Goal: Transaction & Acquisition: Purchase product/service

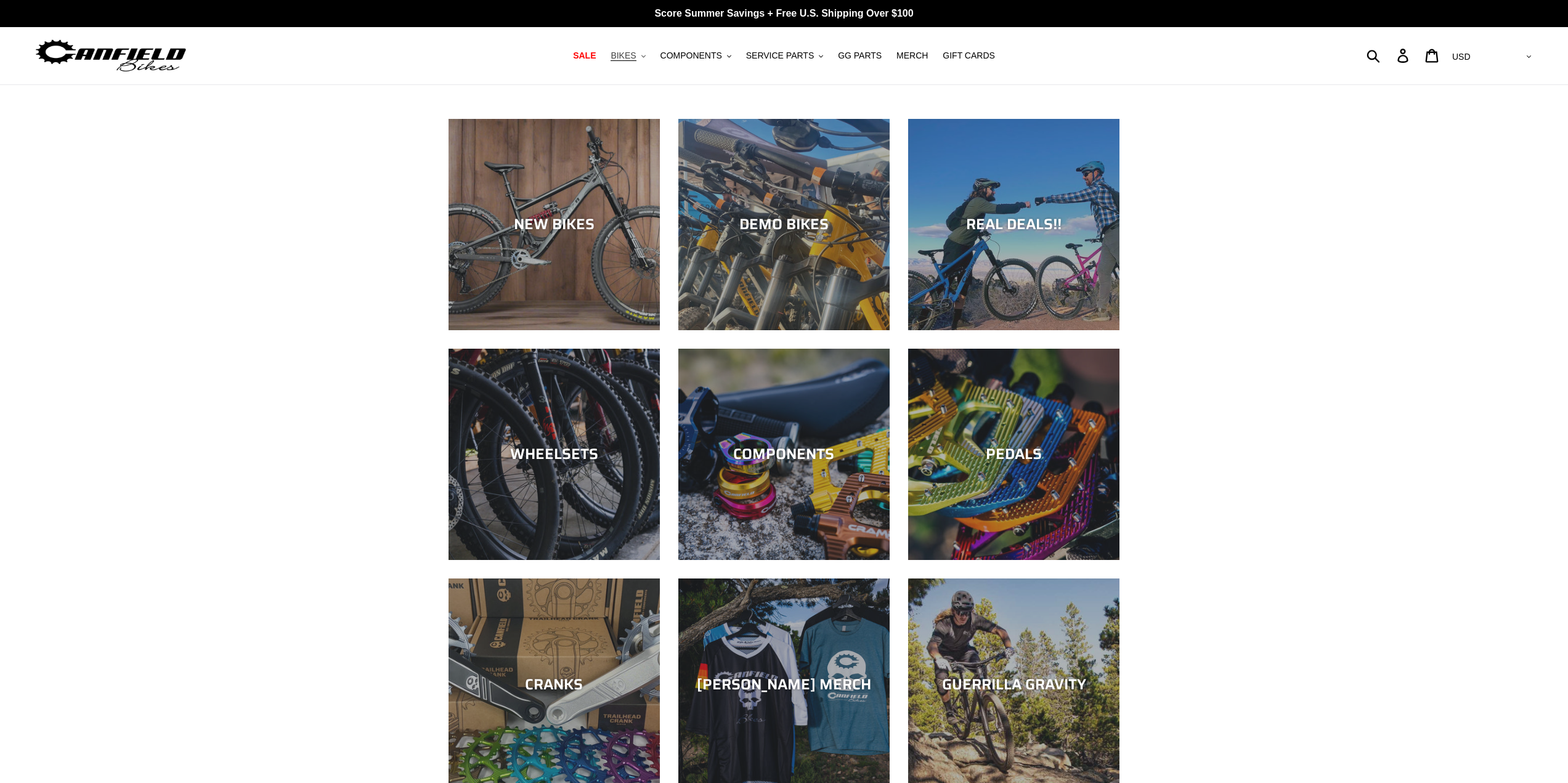
click at [636, 59] on span "BIKES" at bounding box center [622, 56] width 25 height 11
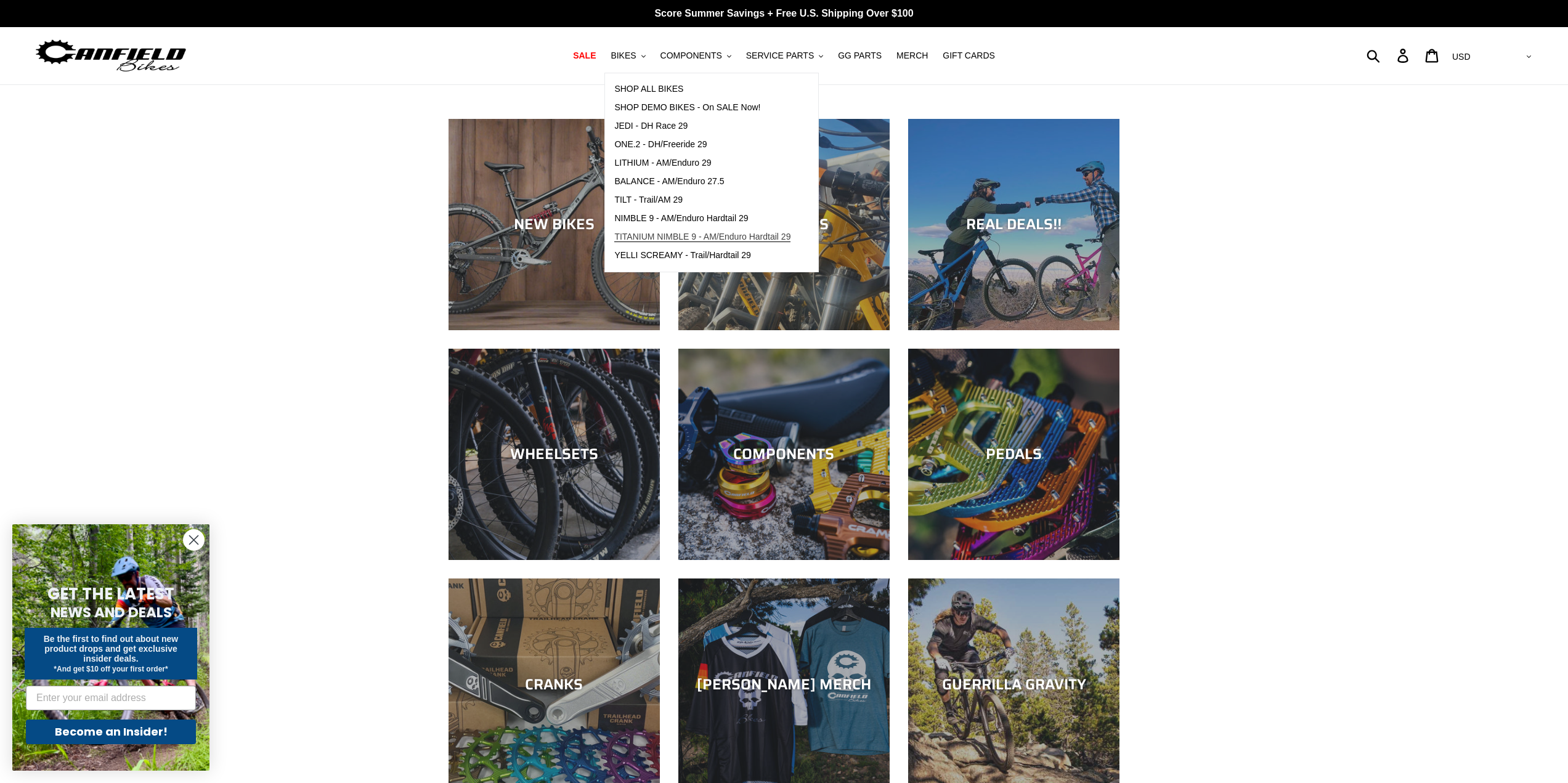
click at [668, 235] on span "TITANIUM NIMBLE 9 - AM/Enduro Hardtail 29" at bounding box center [702, 237] width 176 height 11
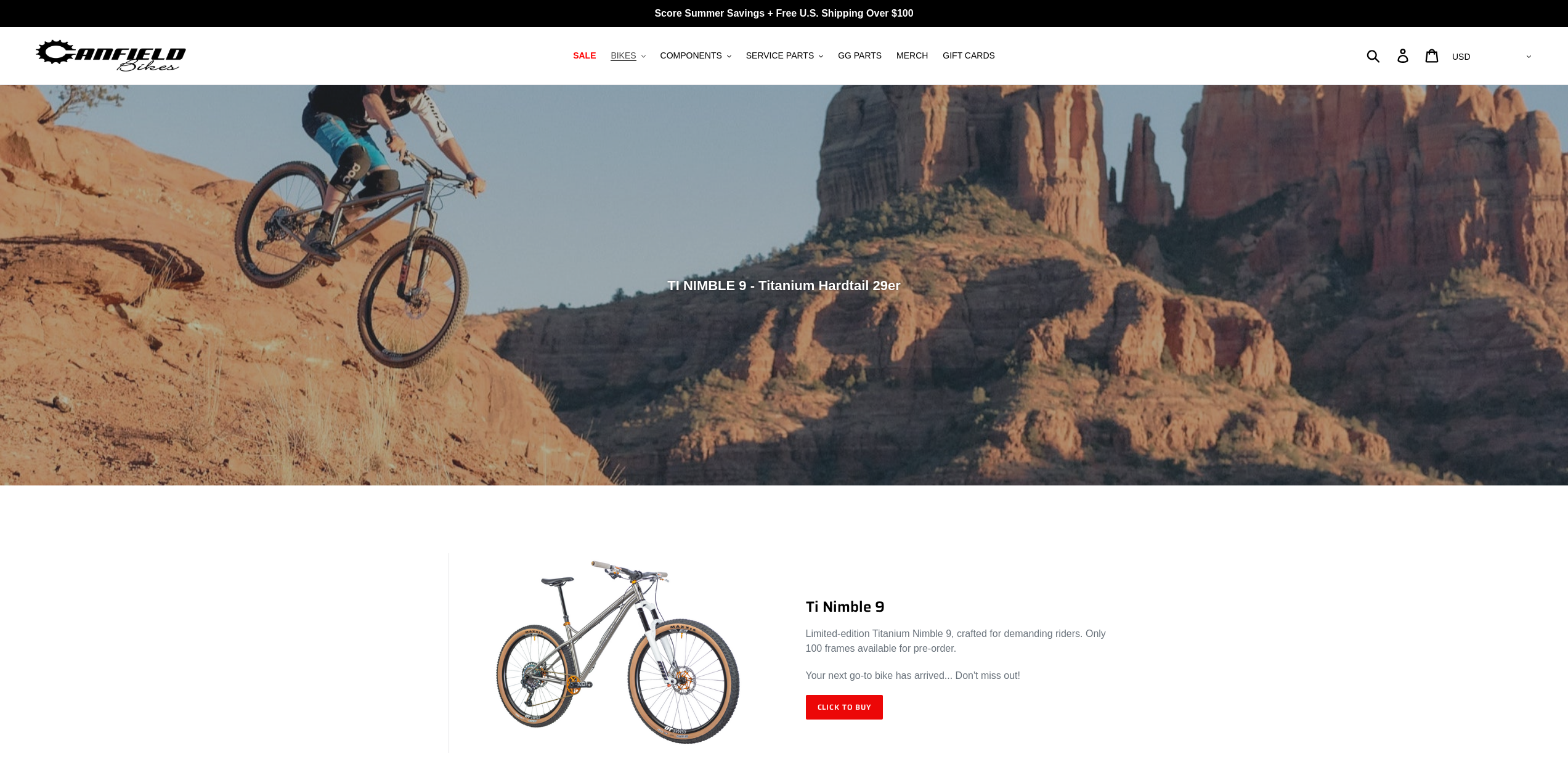
click at [636, 60] on span "BIKES" at bounding box center [622, 56] width 25 height 11
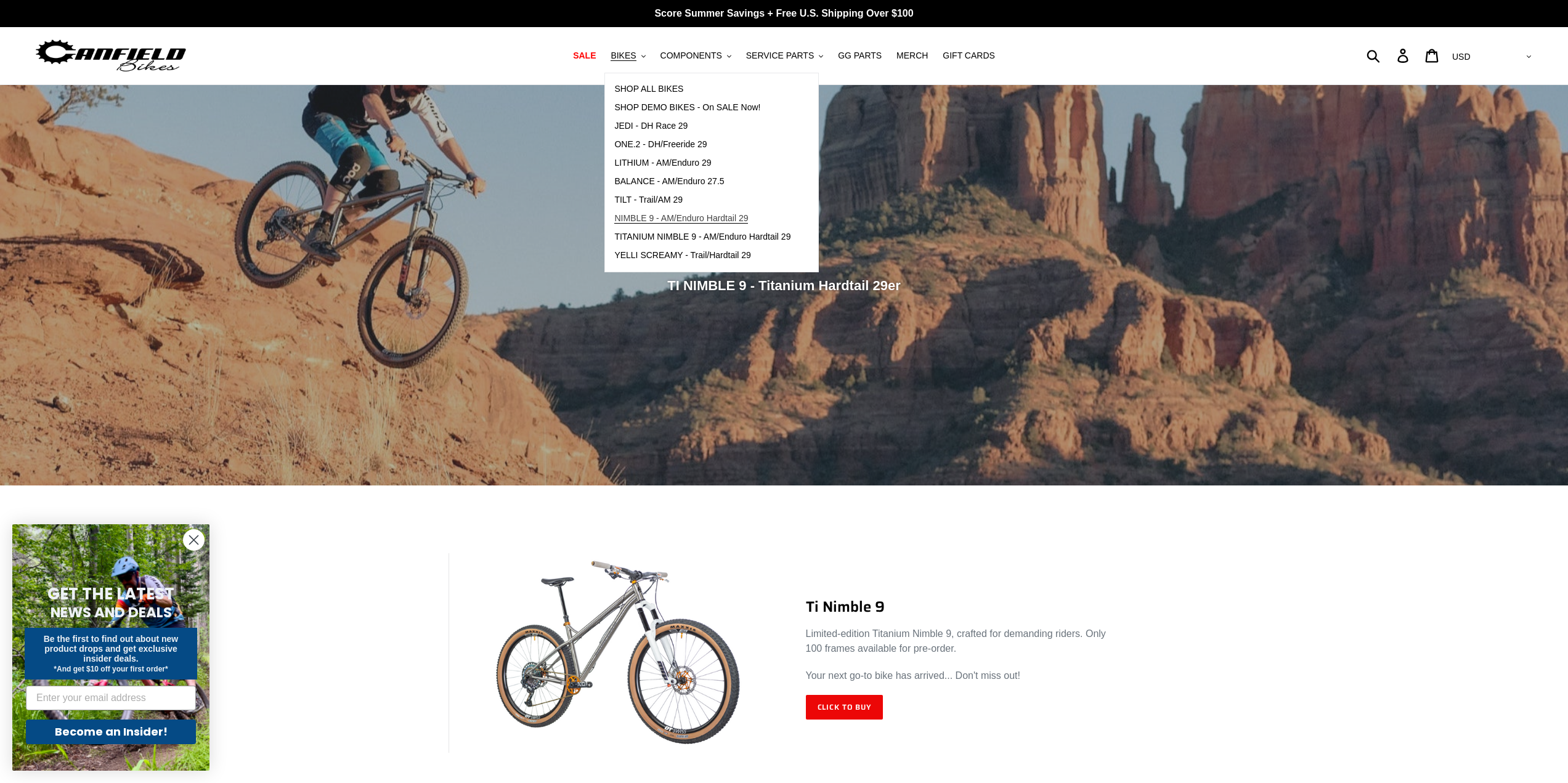
click at [657, 219] on span "NIMBLE 9 - AM/Enduro Hardtail 29" at bounding box center [681, 218] width 134 height 11
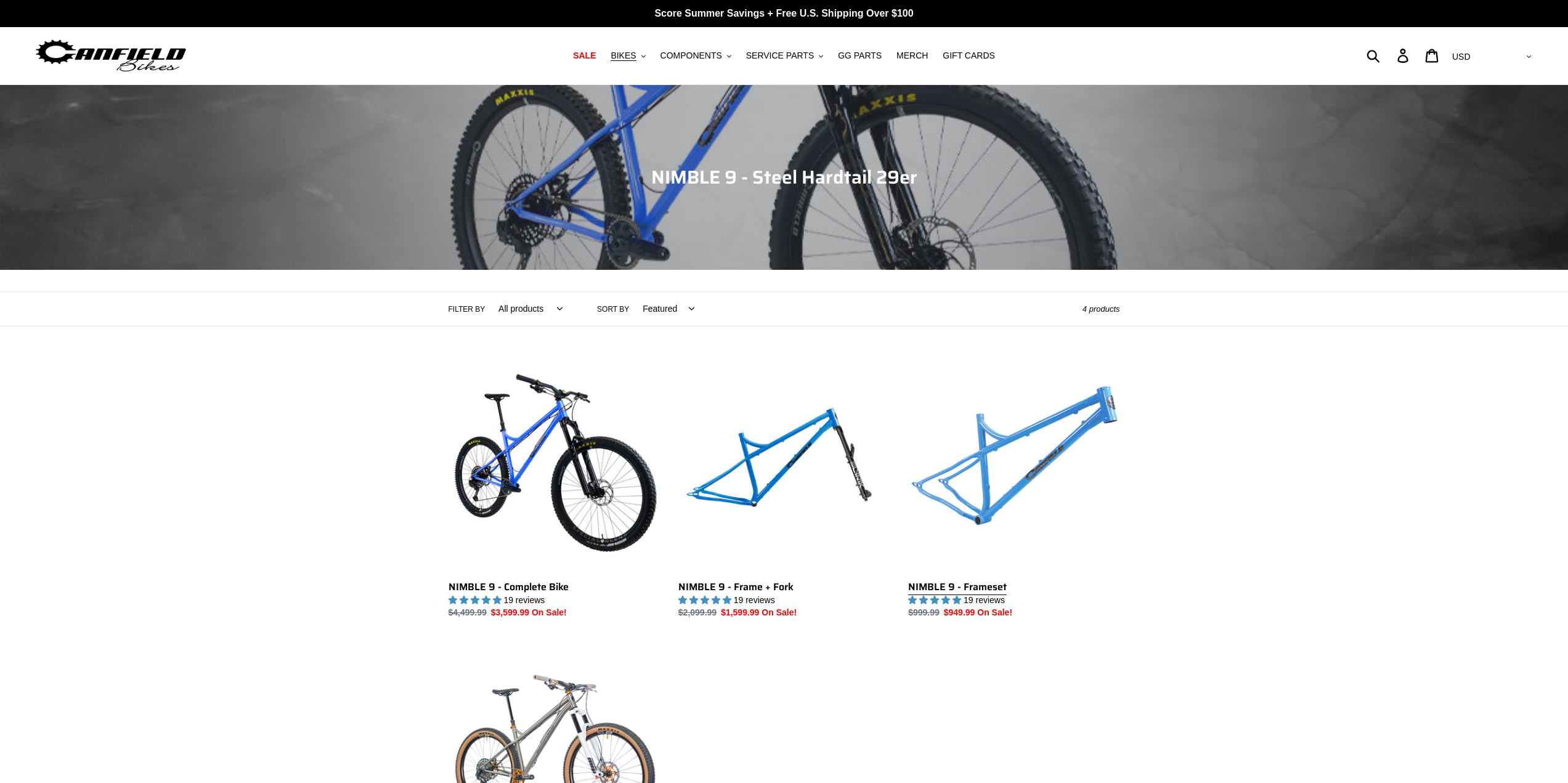
click at [1023, 476] on link "NIMBLE 9 - Frameset" at bounding box center [1013, 490] width 211 height 260
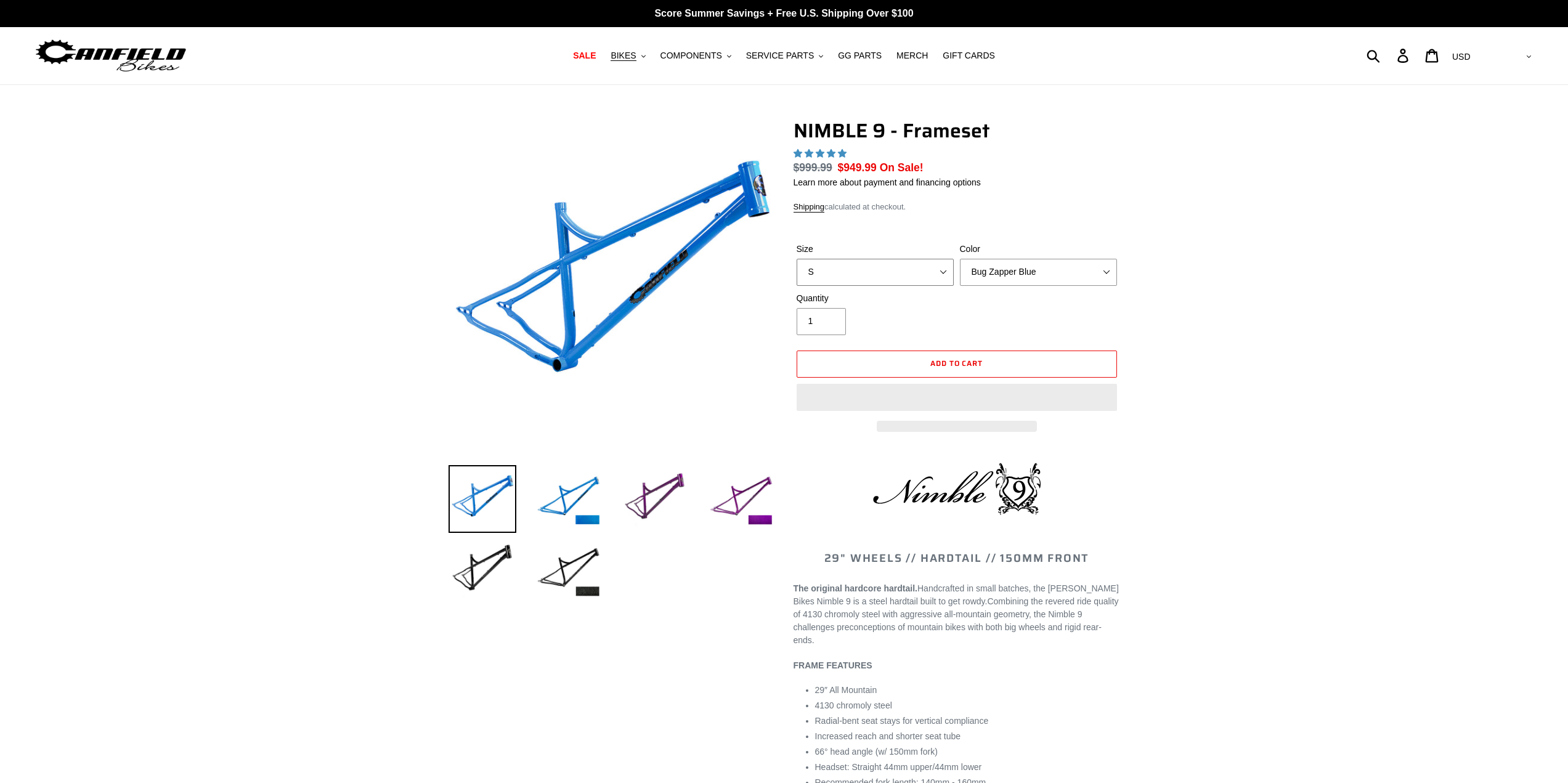
click at [943, 270] on select "S M L XL" at bounding box center [876, 272] width 157 height 27
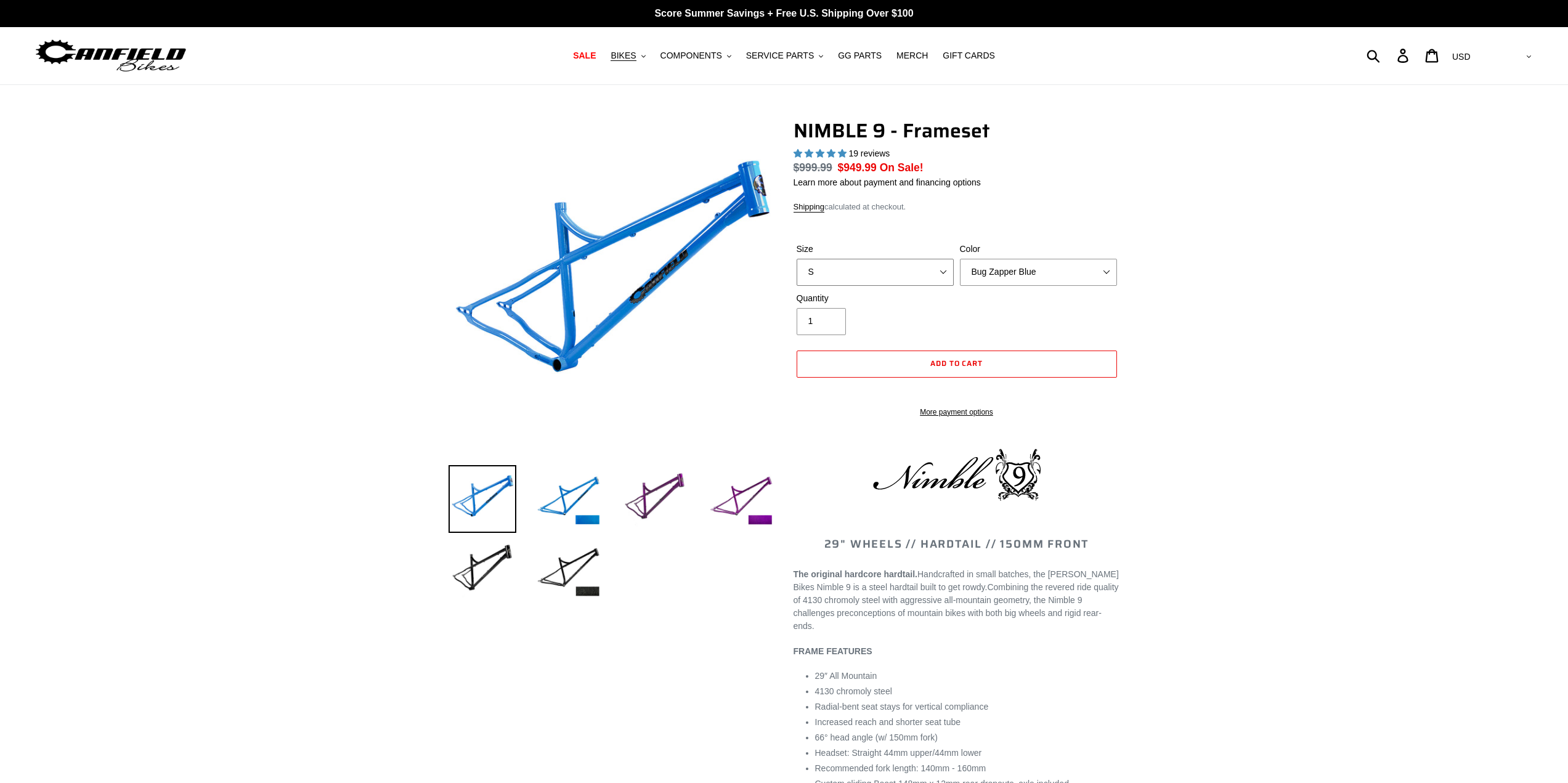
select select "highest-rating"
select select "M"
click at [797, 259] on select "S M L XL" at bounding box center [876, 272] width 157 height 27
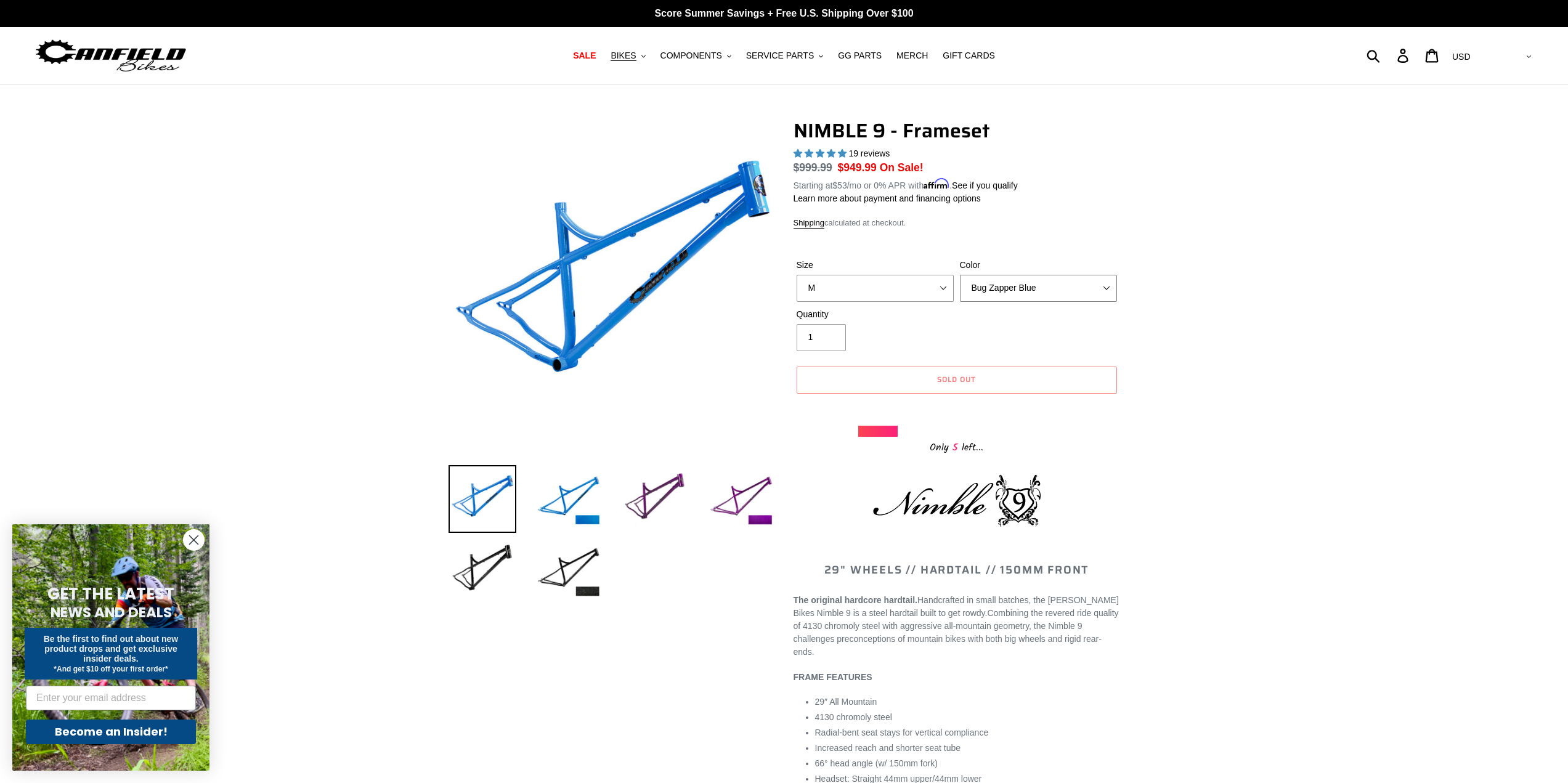
click at [1101, 289] on select "Bug Zapper Blue Purple Haze -Sold Out Galaxy Black" at bounding box center [1039, 288] width 157 height 27
click at [960, 275] on select "Bug Zapper Blue Purple Haze -Sold Out Galaxy Black" at bounding box center [1039, 288] width 157 height 27
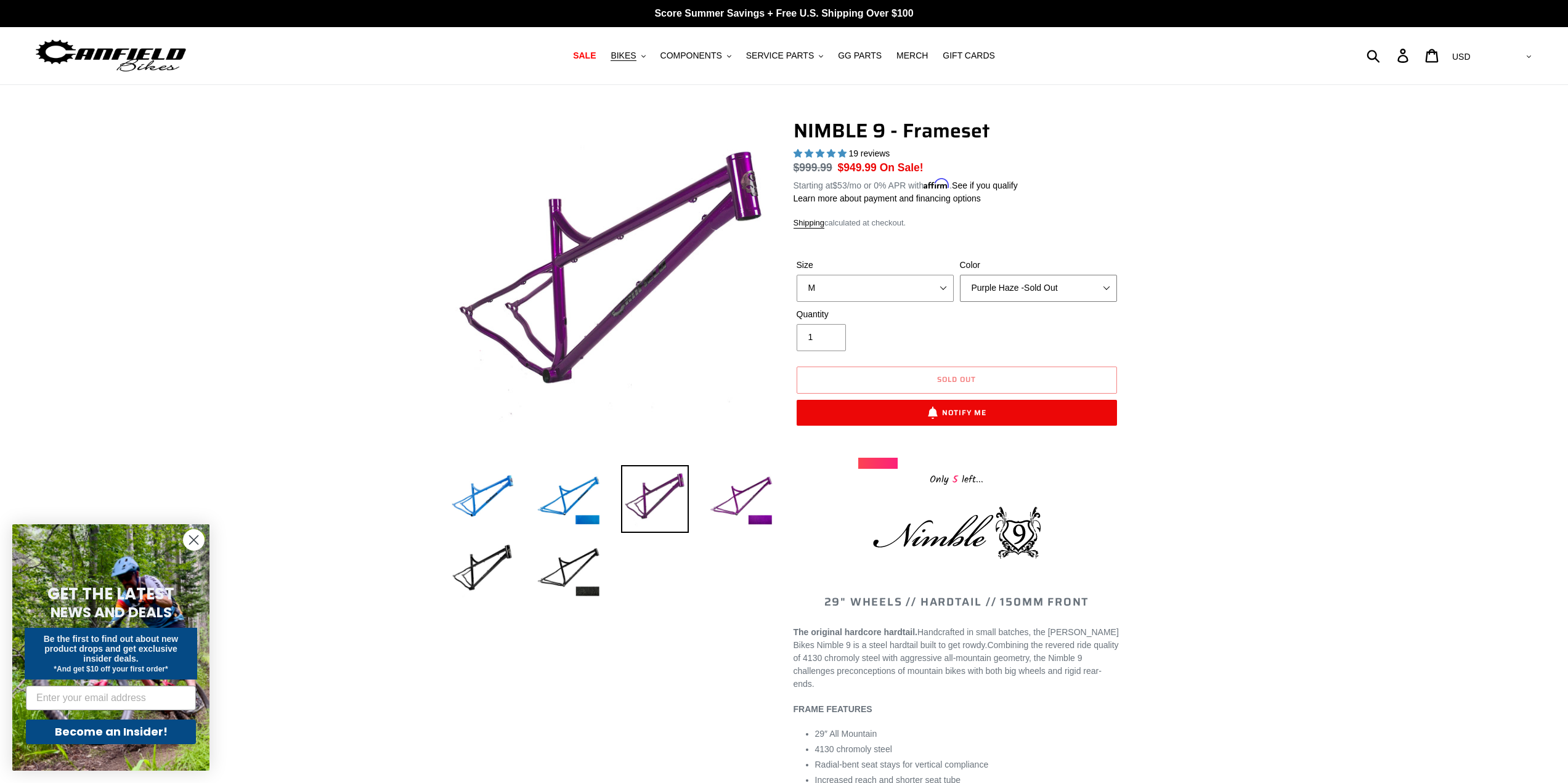
click at [1109, 287] on select "Bug Zapper Blue Purple Haze -Sold Out Galaxy Black" at bounding box center [1039, 288] width 157 height 27
click at [960, 275] on select "Bug Zapper Blue Purple Haze -Sold Out Galaxy Black" at bounding box center [1039, 288] width 157 height 27
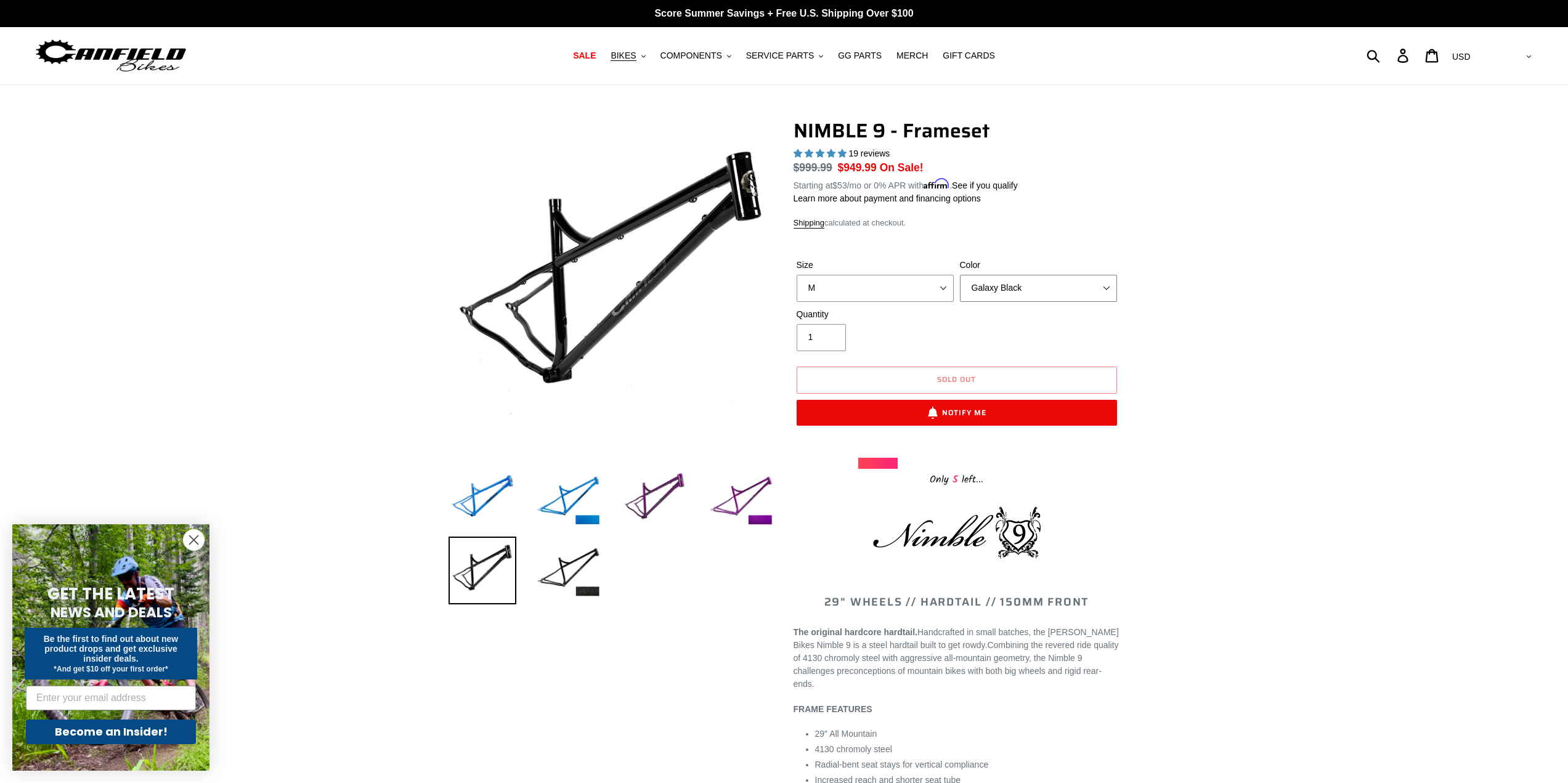
click at [1110, 290] on select "Bug Zapper Blue Purple Haze -Sold Out Galaxy Black" at bounding box center [1039, 288] width 157 height 27
select select "Bug Zapper Blue"
click at [960, 275] on select "Bug Zapper Blue Purple Haze -Sold Out Galaxy Black" at bounding box center [1039, 288] width 157 height 27
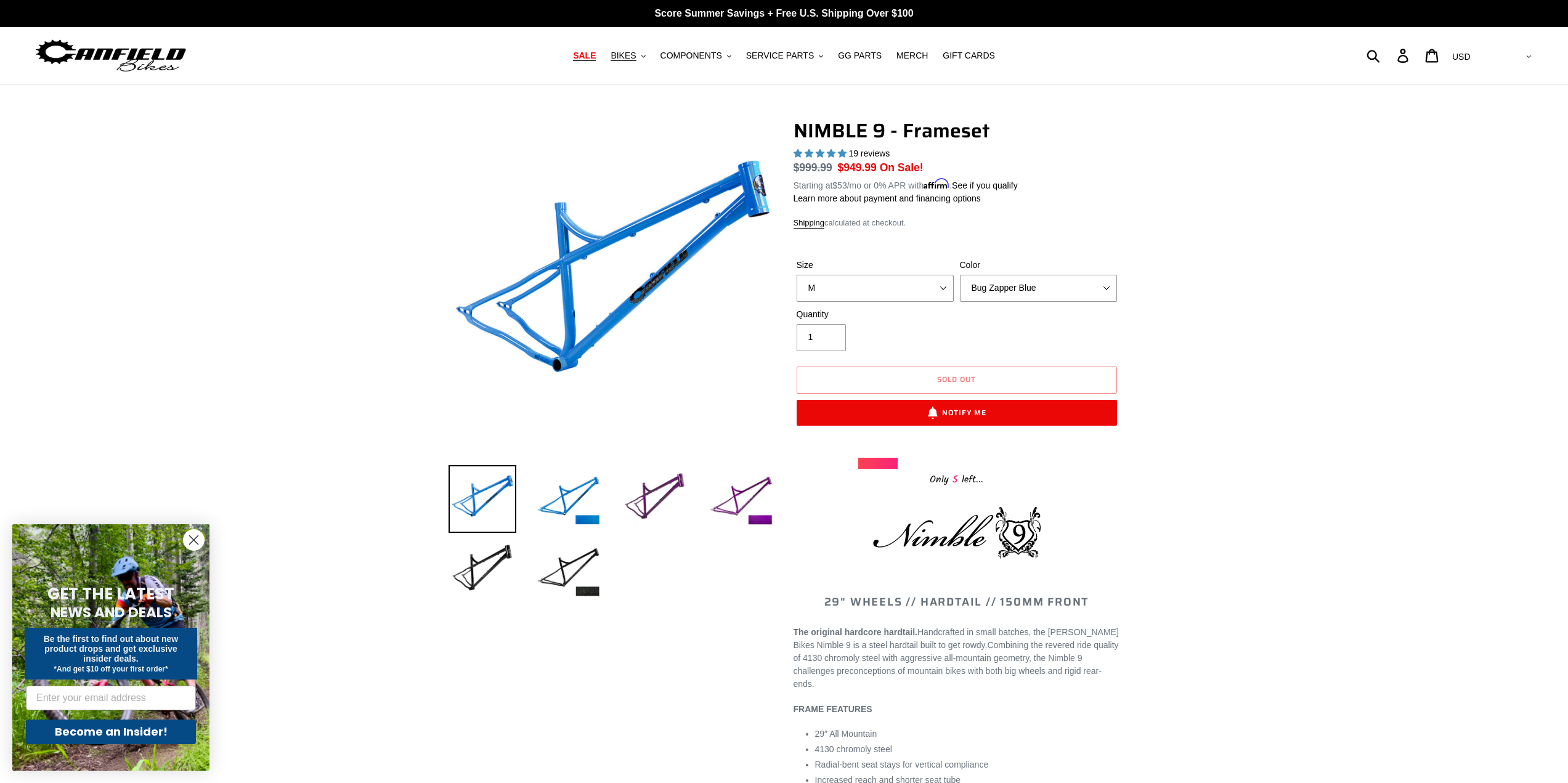
click at [593, 54] on span "SALE" at bounding box center [584, 56] width 23 height 11
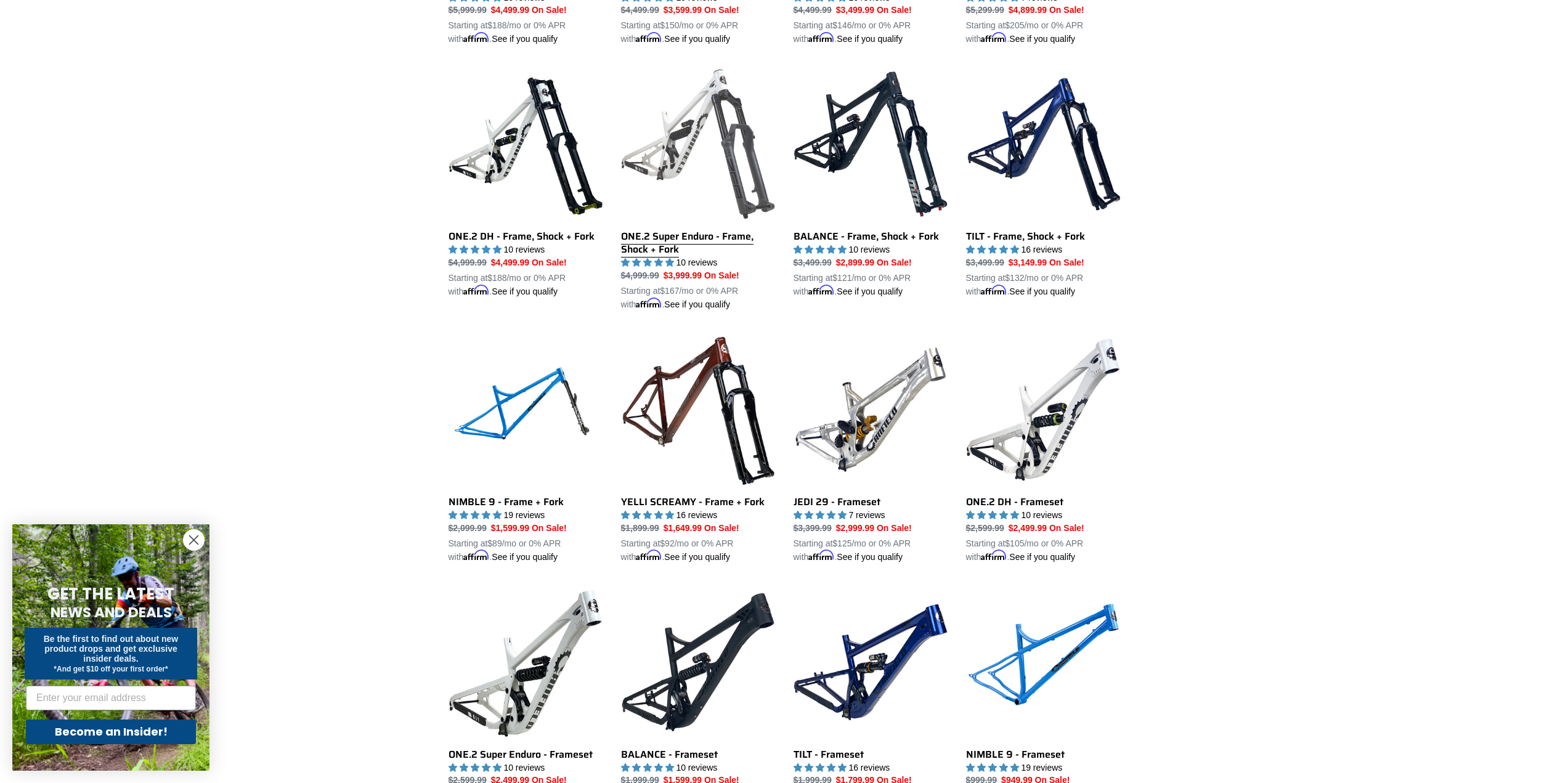
scroll to position [1355, 0]
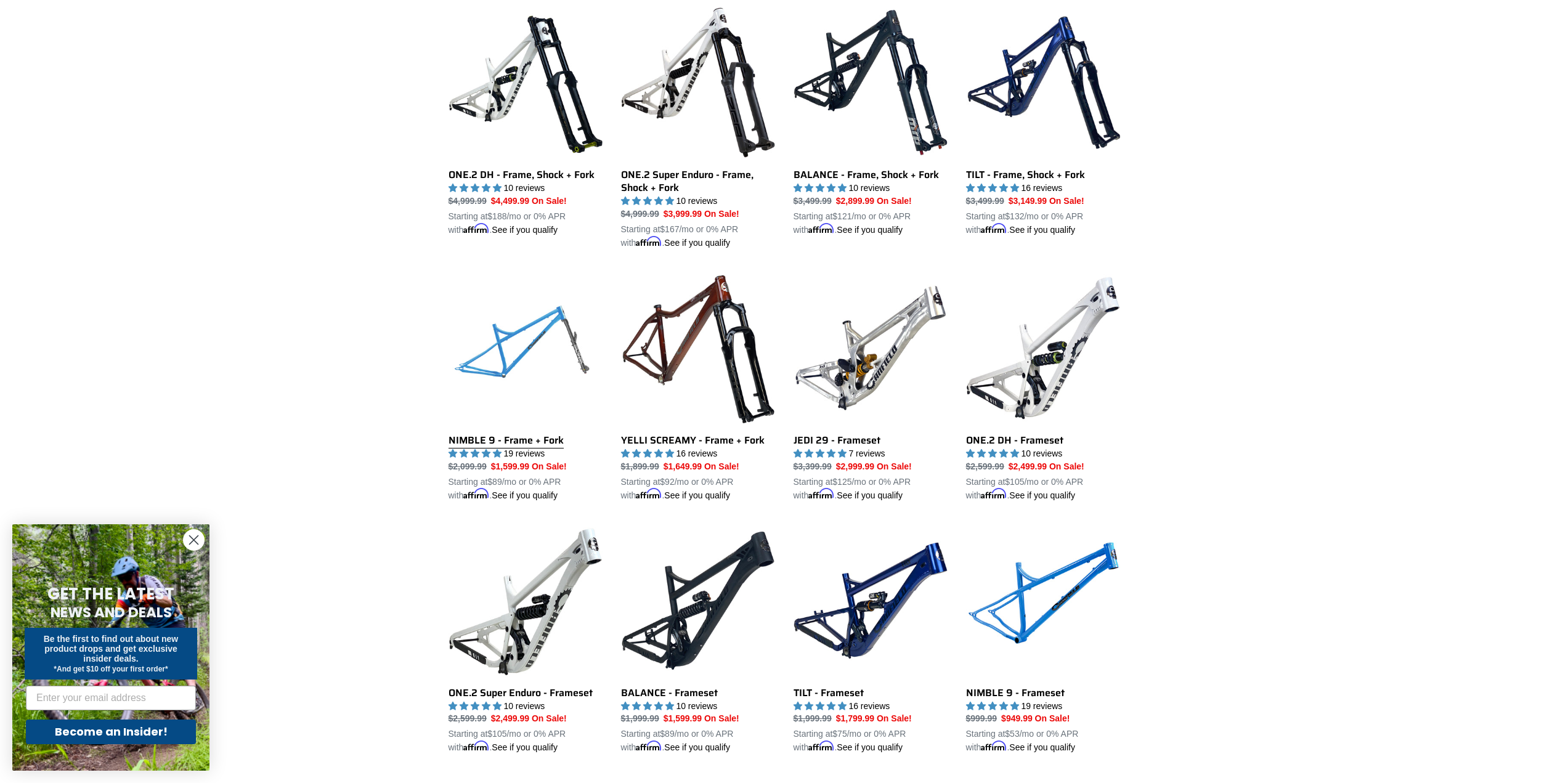
click at [519, 346] on link "NIMBLE 9 - Frame + Fork" at bounding box center [525, 386] width 154 height 231
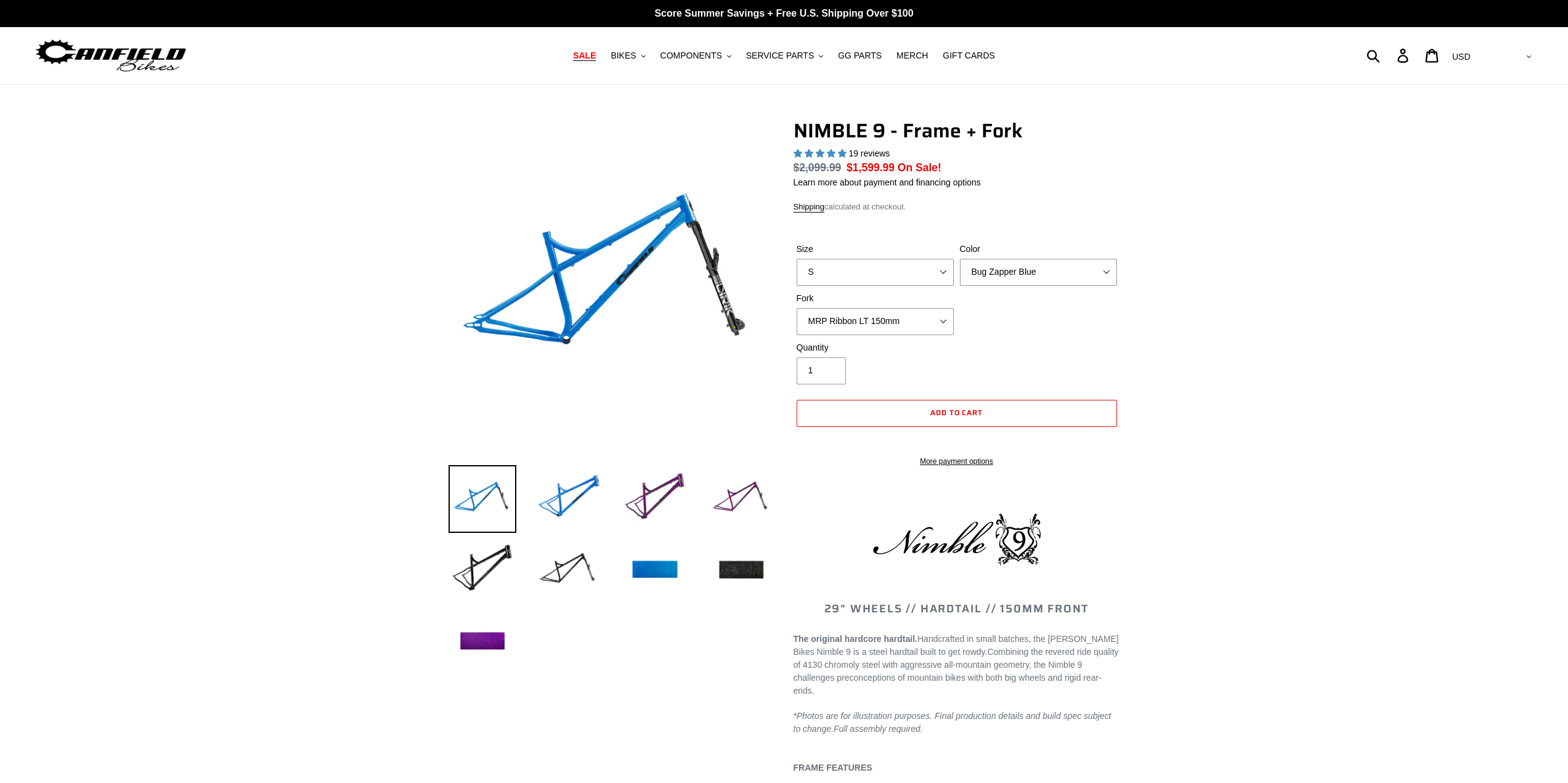
select select "highest-rating"
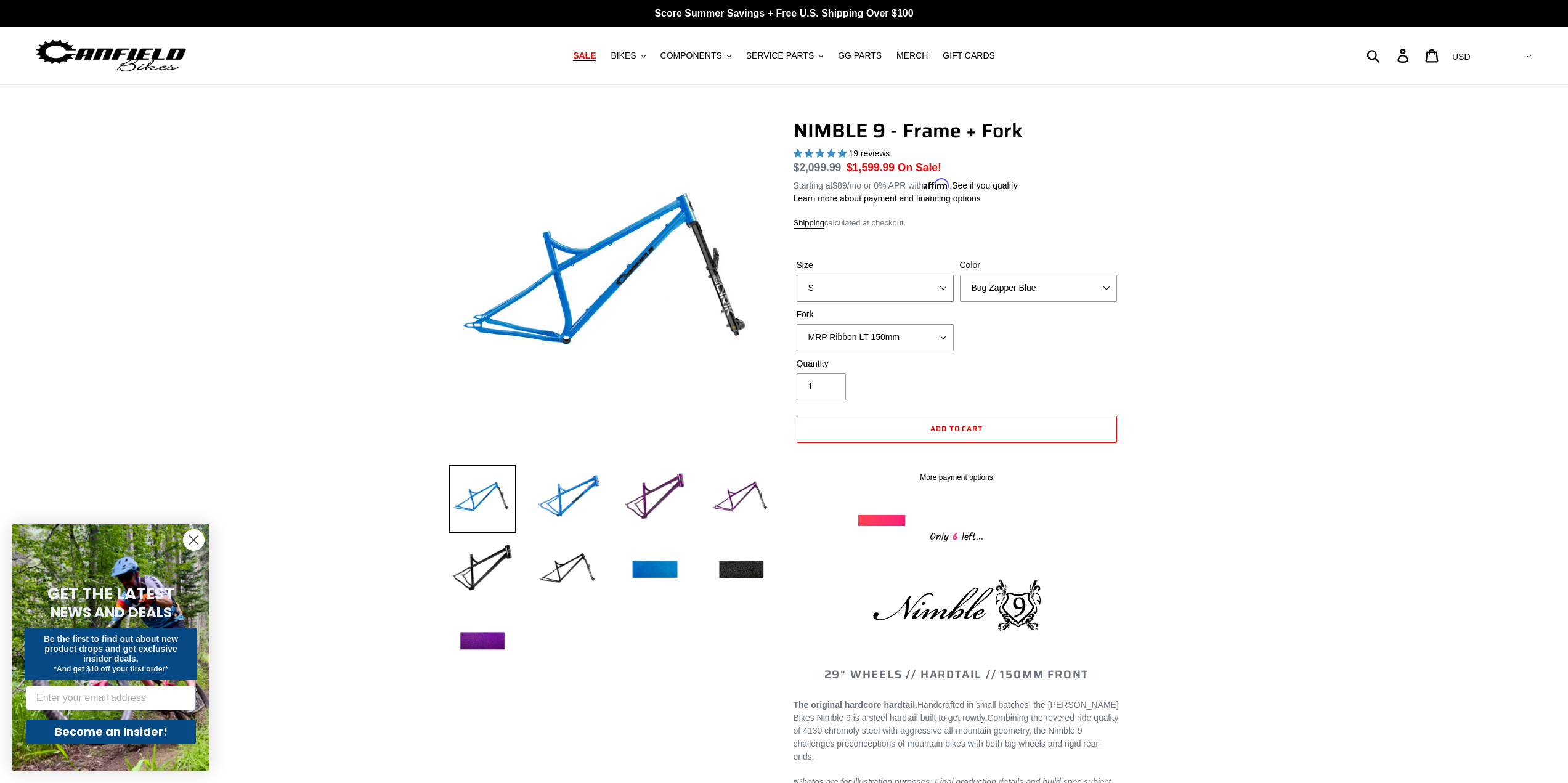
click at [949, 282] on select "S M L XL" at bounding box center [876, 288] width 157 height 27
select select "M"
click at [797, 275] on select "S M L XL" at bounding box center [876, 288] width 157 height 27
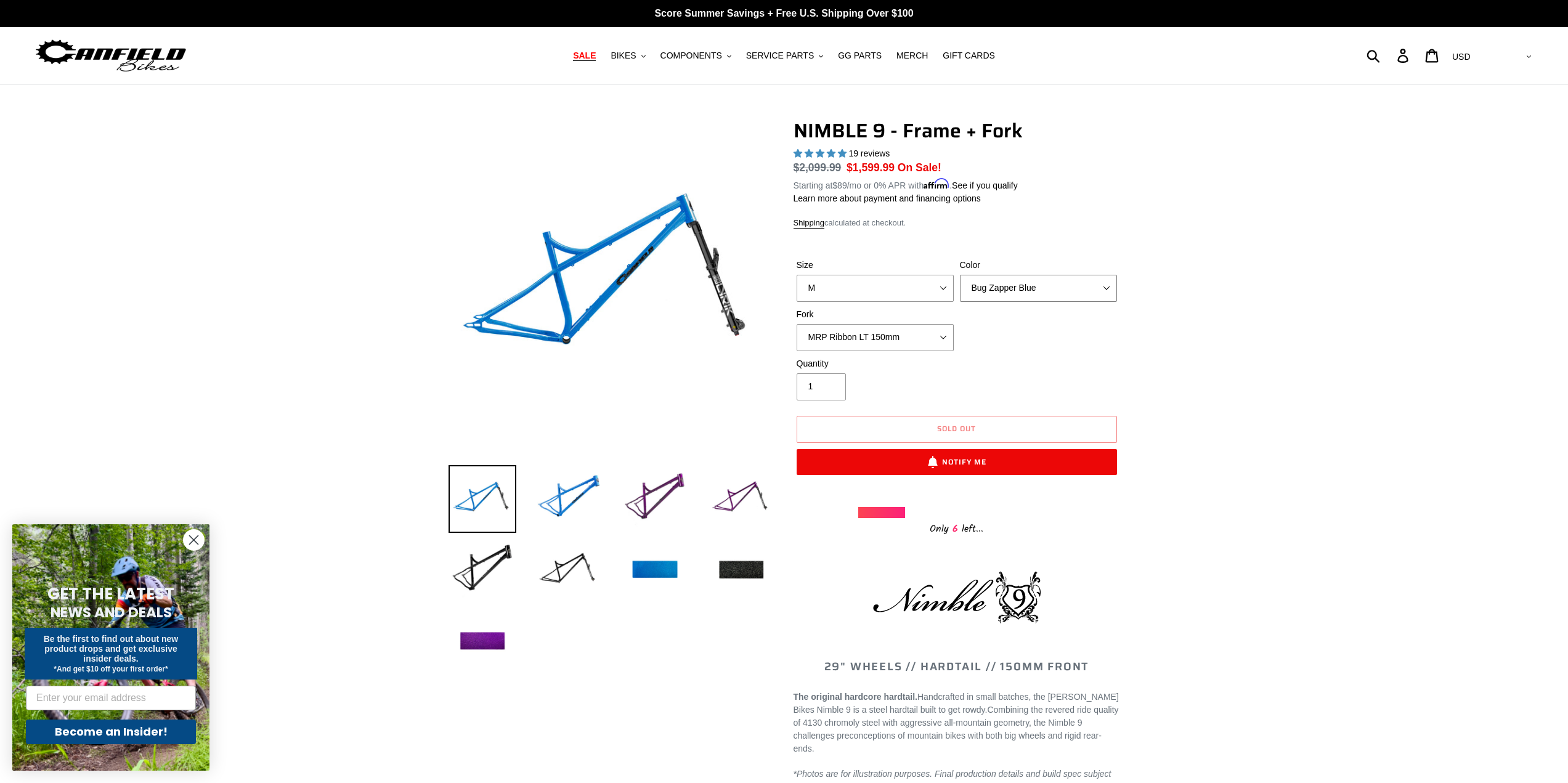
click at [1106, 283] on select "Bug Zapper Blue Purple Haze - Sold Out Galaxy Black" at bounding box center [1039, 288] width 157 height 27
click at [960, 275] on select "Bug Zapper Blue Purple Haze - Sold Out Galaxy Black" at bounding box center [1039, 288] width 157 height 27
click at [1112, 290] on select "Bug Zapper Blue Purple Haze - Sold Out Galaxy Black" at bounding box center [1039, 288] width 157 height 27
select select "Galaxy Black"
click at [960, 275] on select "Bug Zapper Blue Purple Haze - Sold Out Galaxy Black" at bounding box center [1039, 288] width 157 height 27
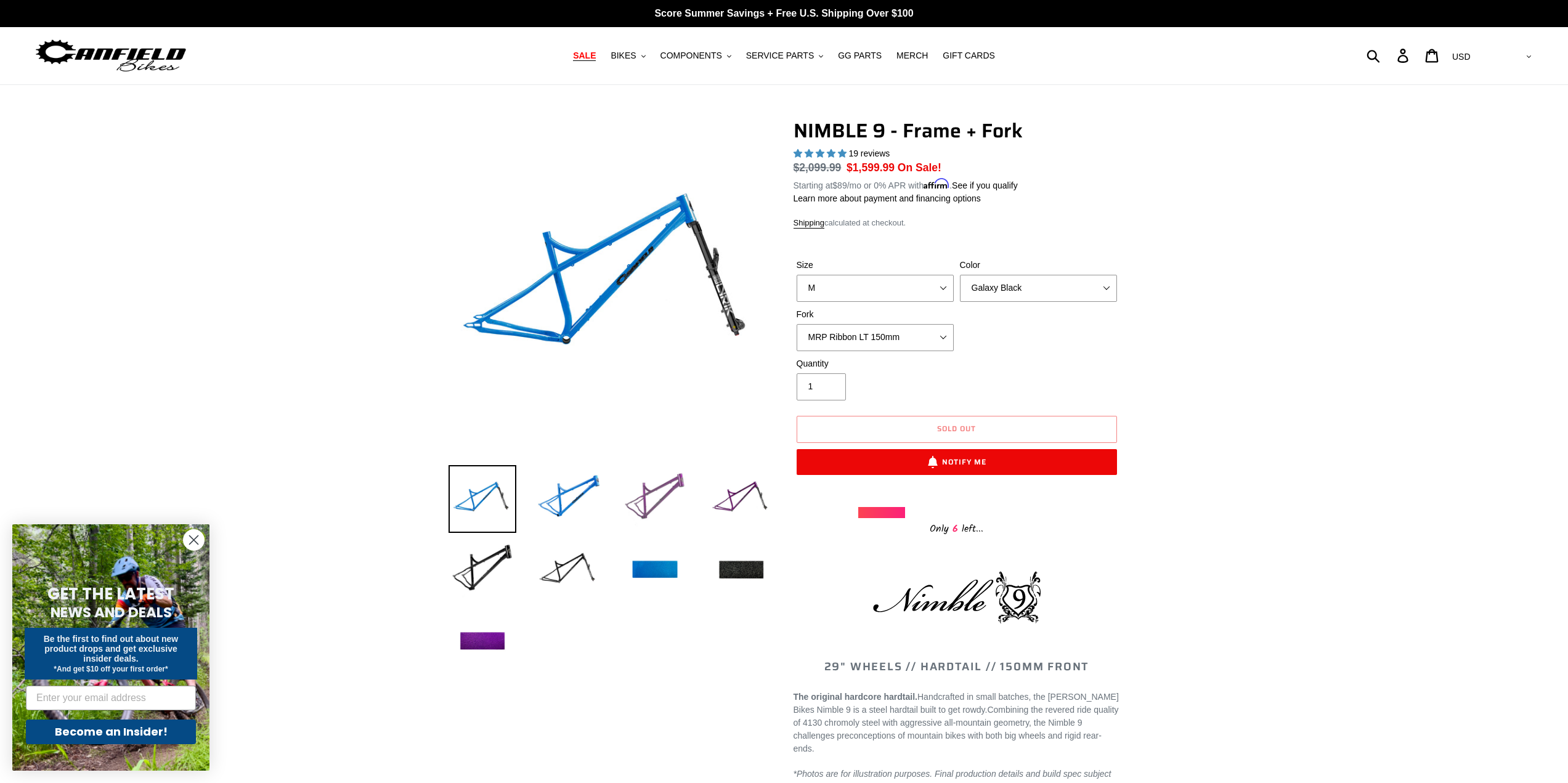
click at [656, 501] on img at bounding box center [655, 498] width 68 height 68
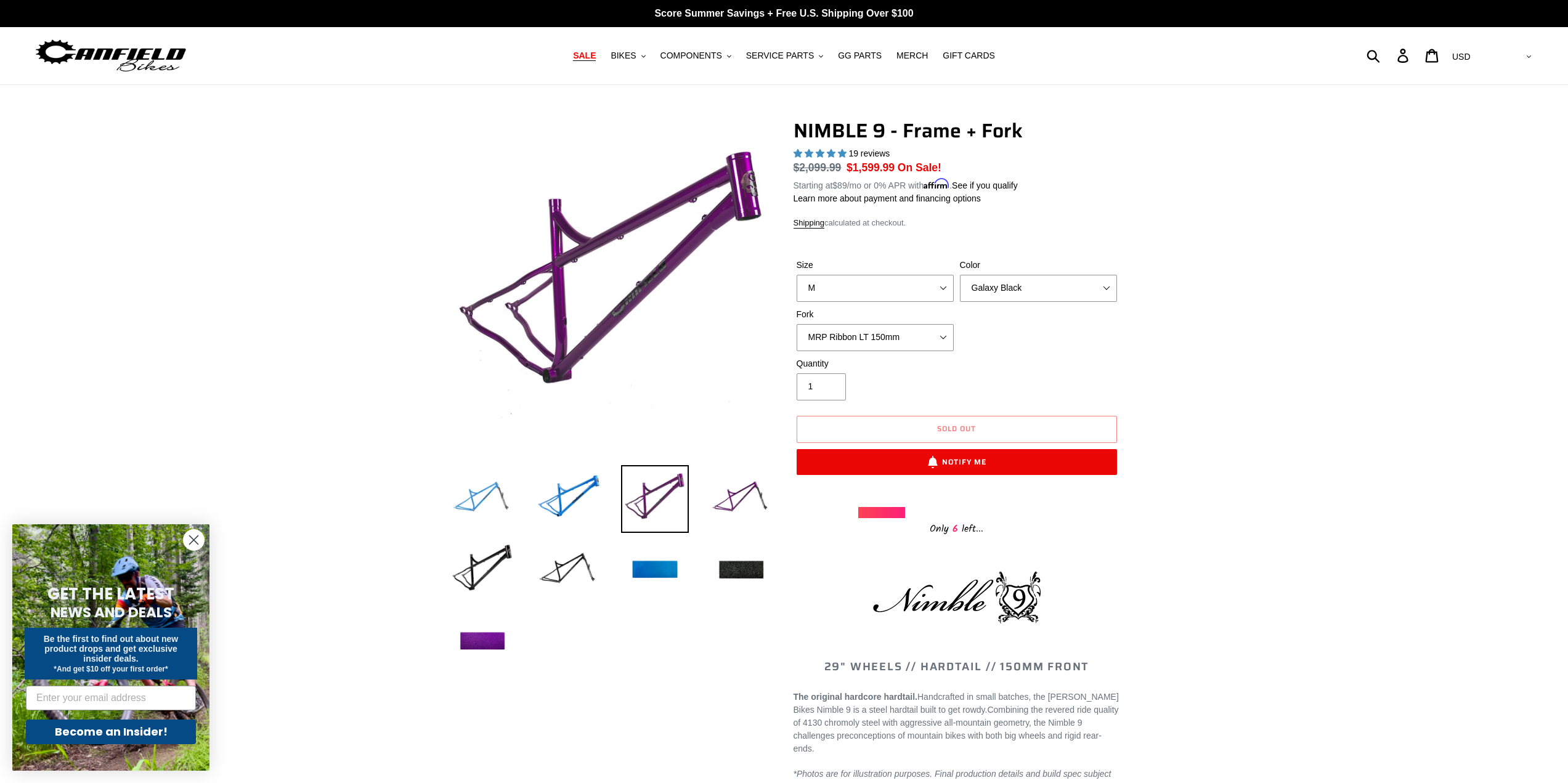
click at [496, 493] on img at bounding box center [482, 498] width 68 height 68
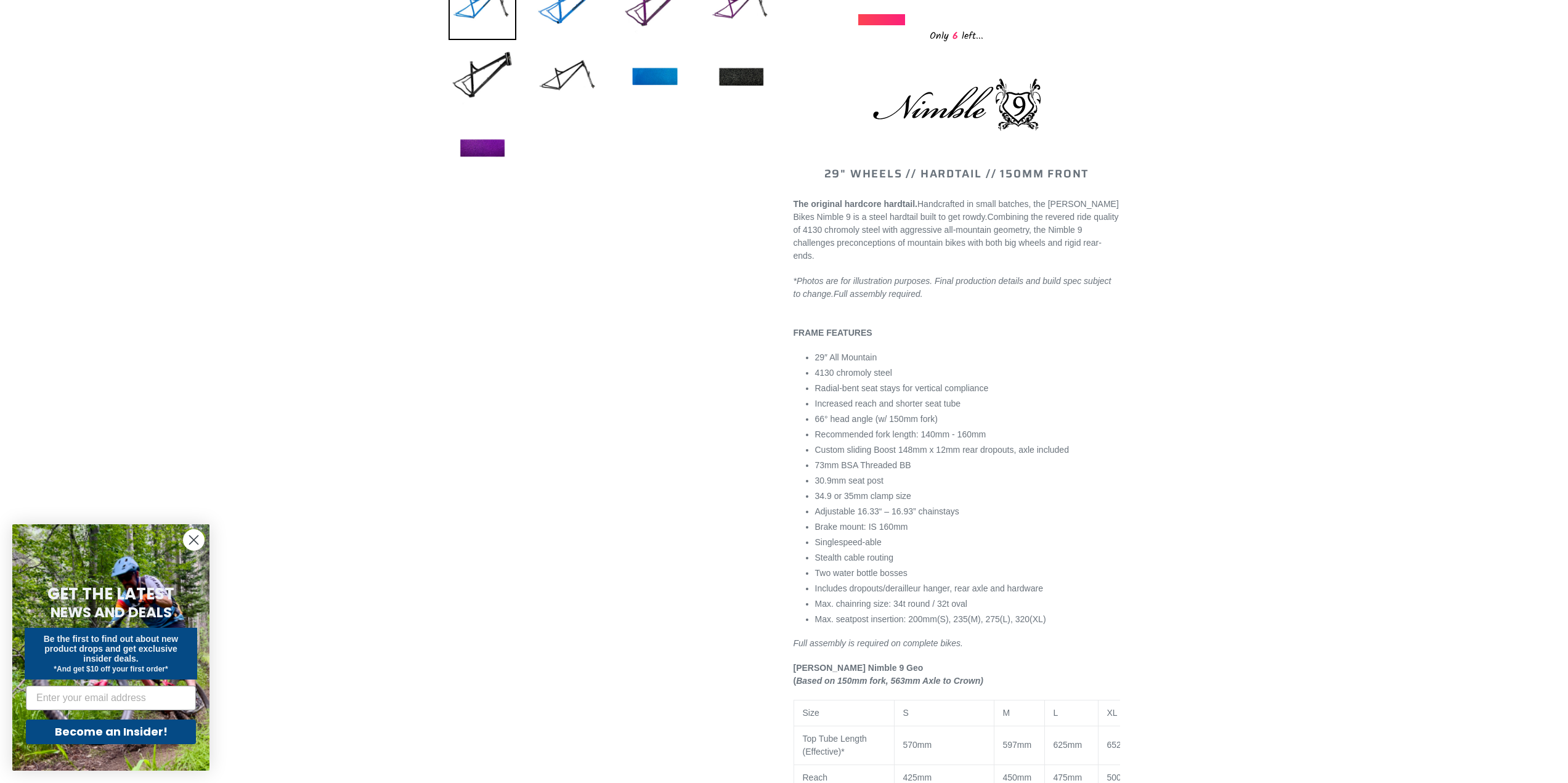
scroll to position [61, 0]
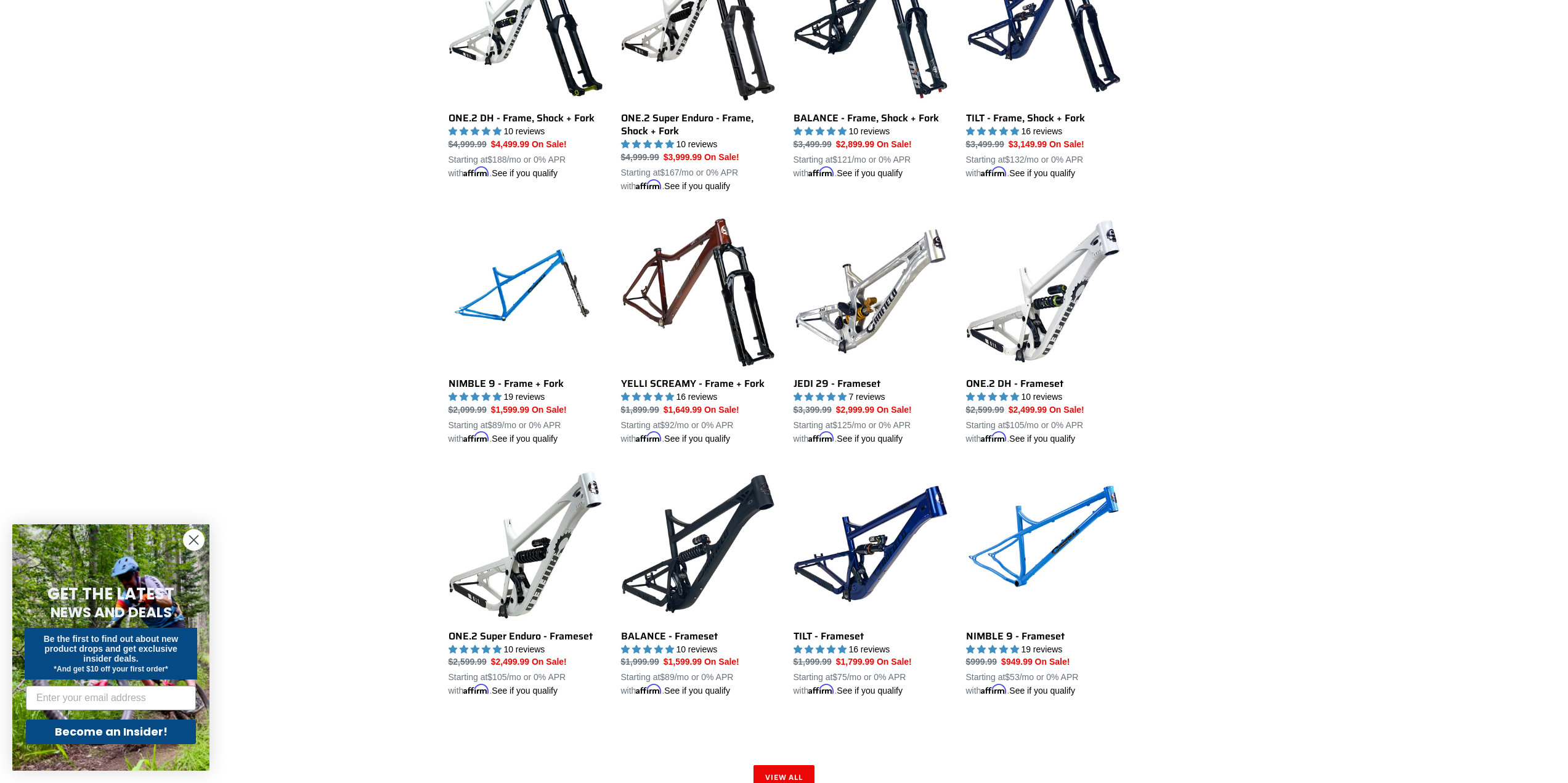
scroll to position [1596, 0]
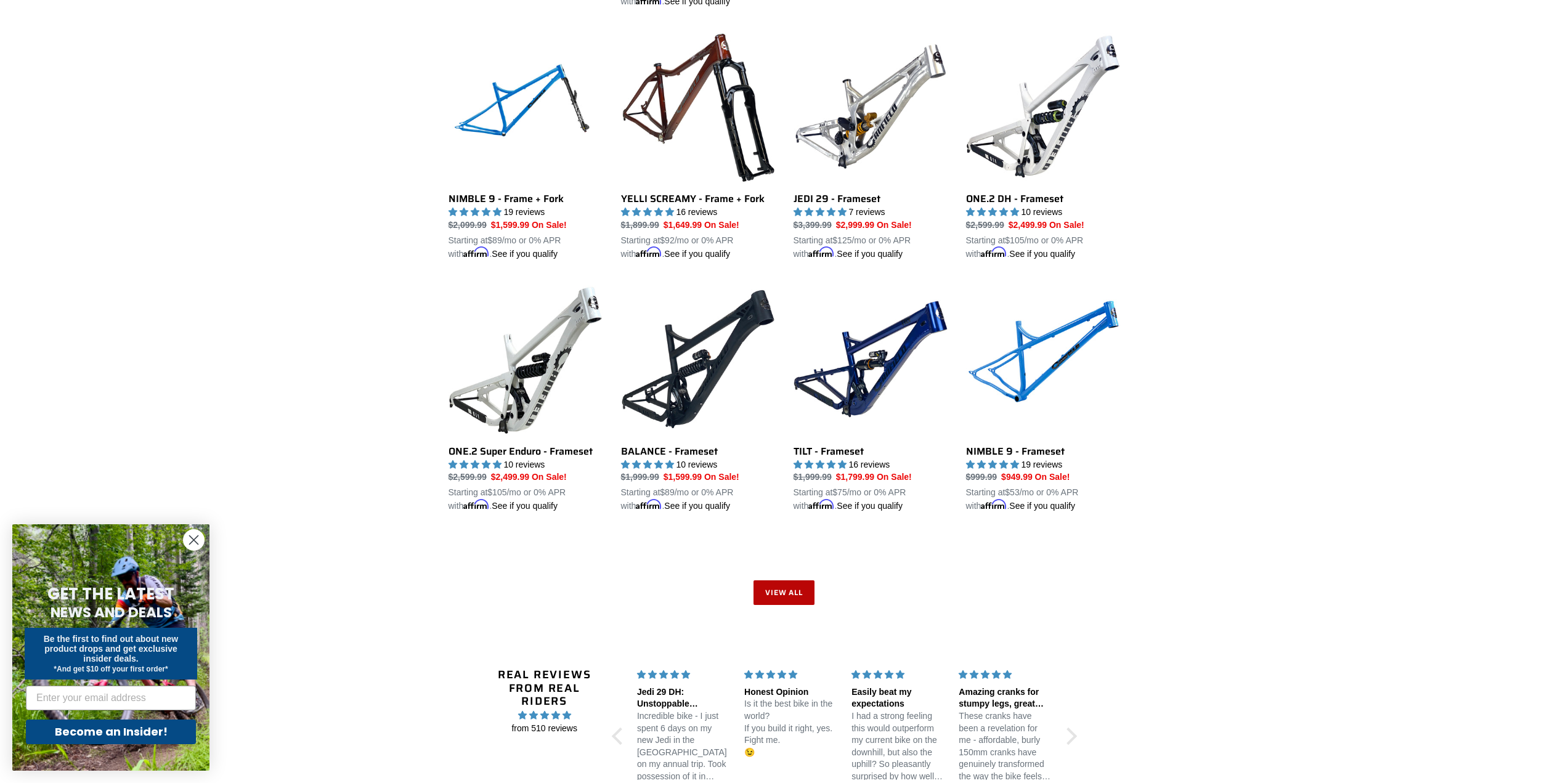
click at [783, 589] on link "View all" at bounding box center [784, 592] width 62 height 24
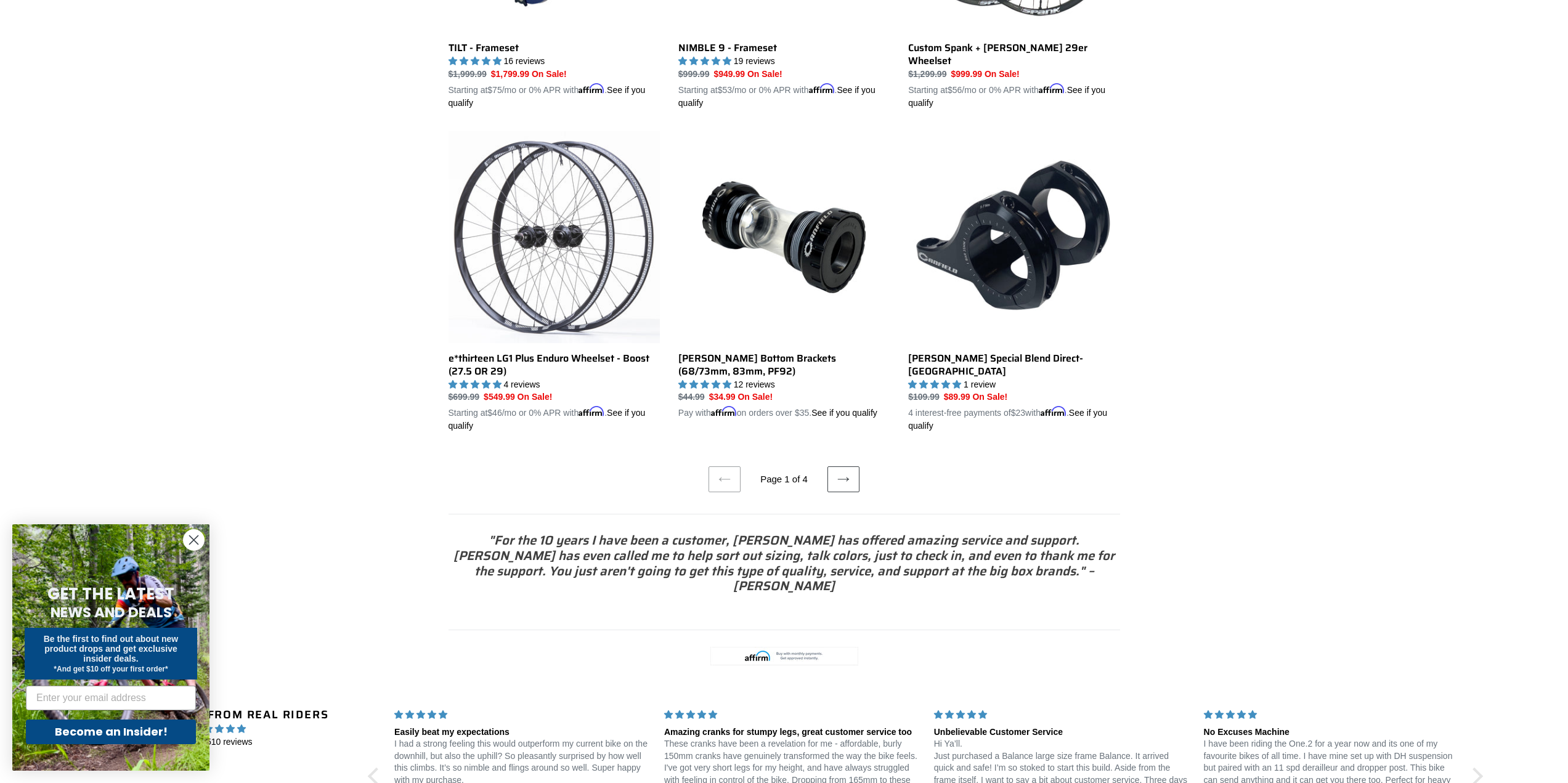
scroll to position [2520, 0]
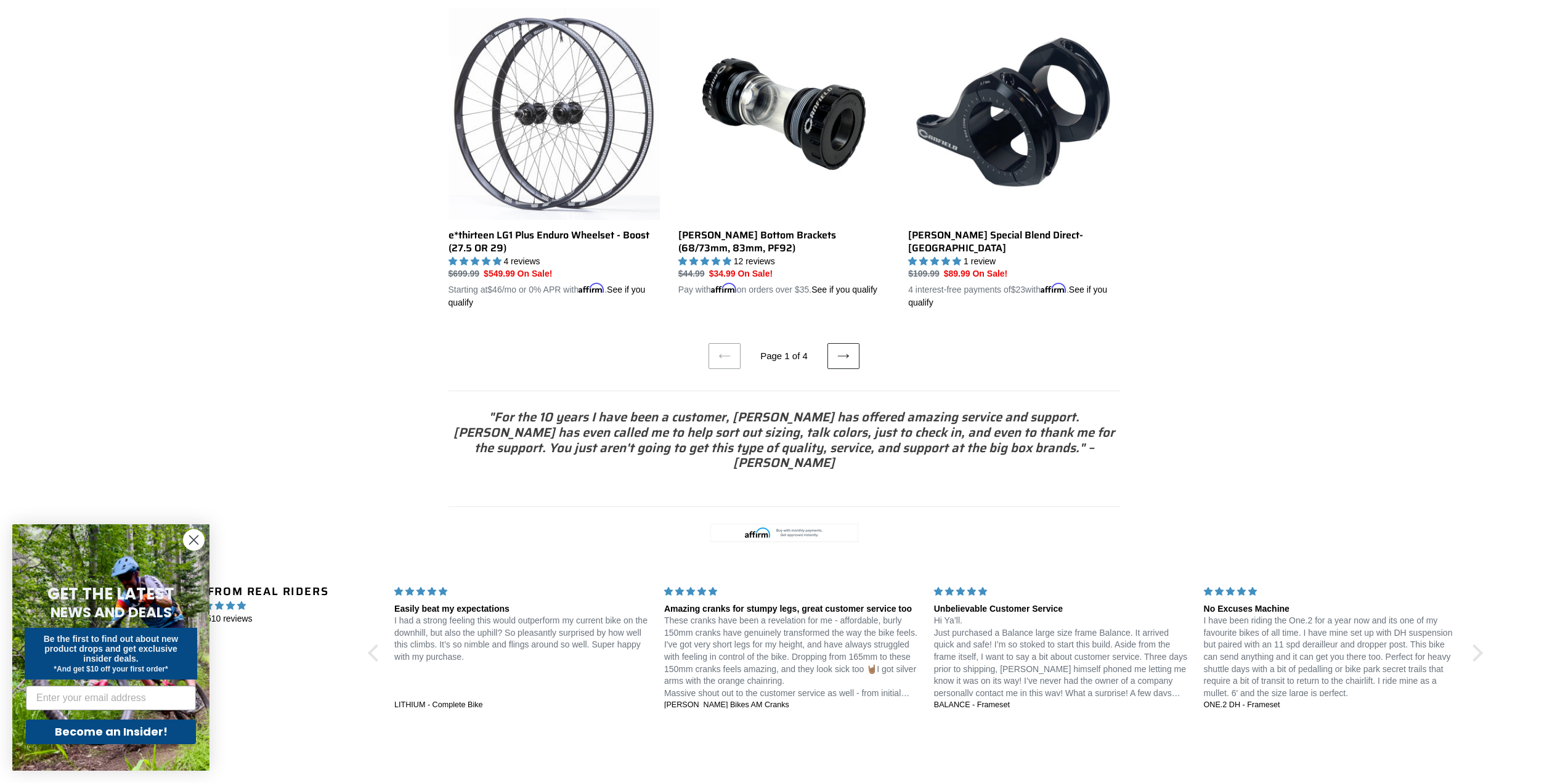
click at [838, 343] on link "Next page" at bounding box center [843, 356] width 32 height 26
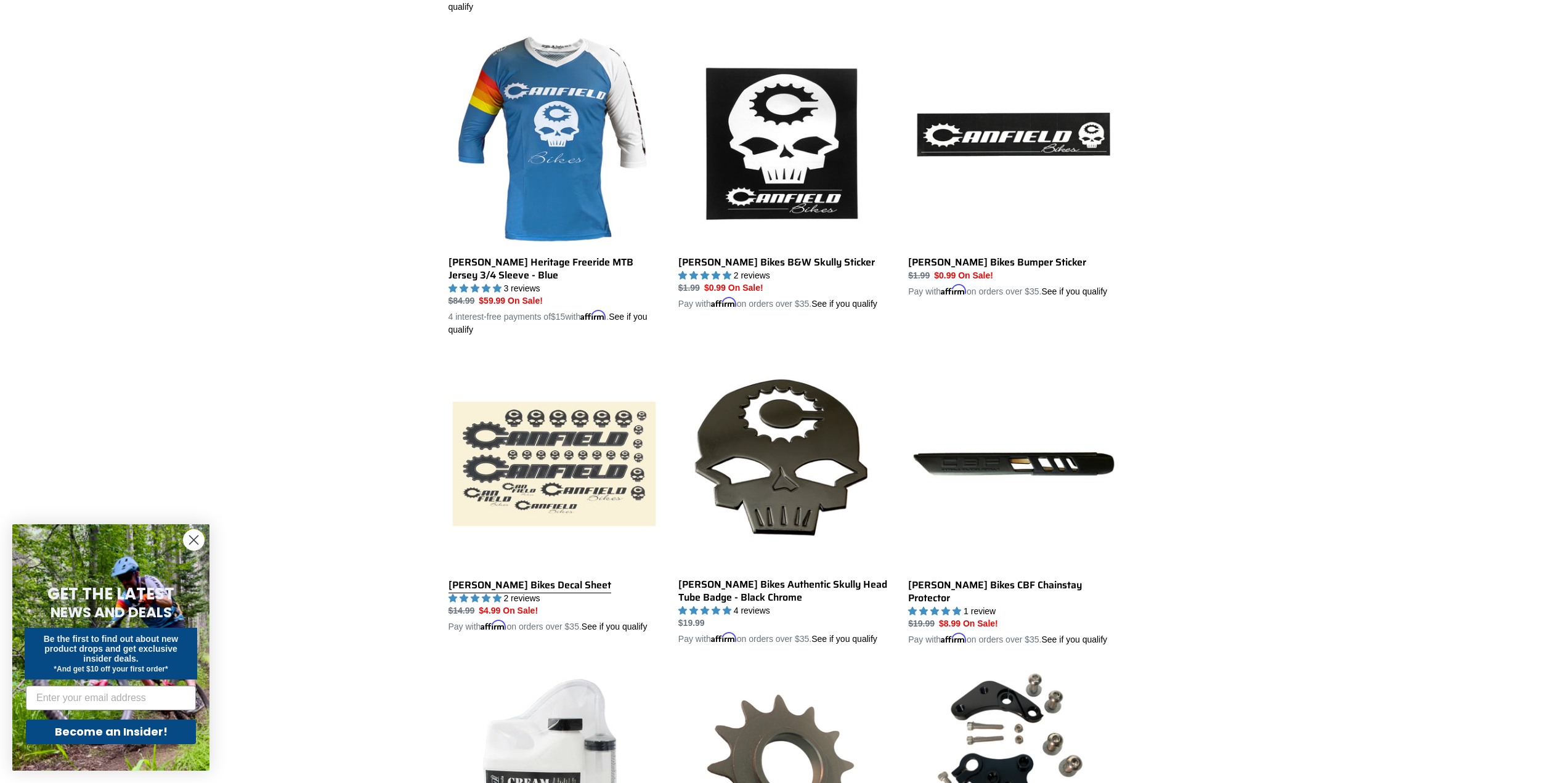
scroll to position [1601, 0]
